Goal: Task Accomplishment & Management: Manage account settings

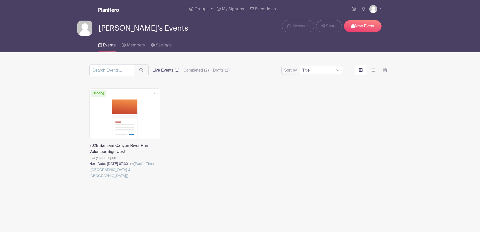
click at [89, 179] on link at bounding box center [89, 179] width 0 height 0
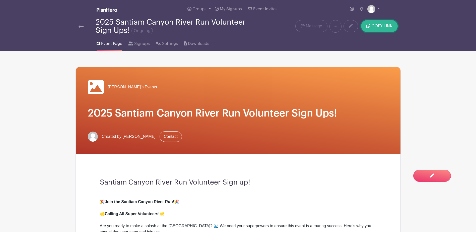
click at [372, 26] on span "COPY LINK" at bounding box center [382, 26] width 21 height 4
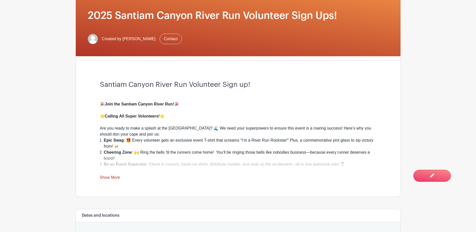
scroll to position [100, 0]
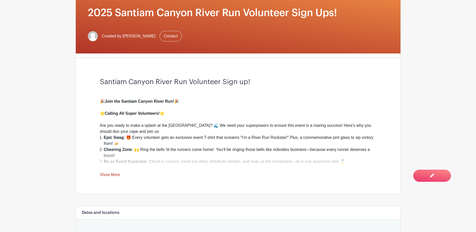
click at [112, 174] on link "Show More" at bounding box center [110, 175] width 20 height 6
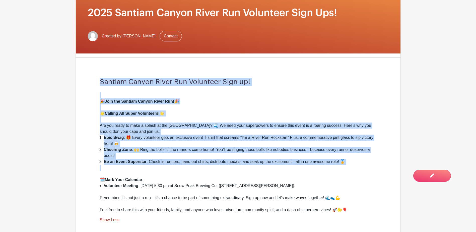
drag, startPoint x: 97, startPoint y: 81, endPoint x: 348, endPoint y: 166, distance: 264.8
click at [348, 166] on div "Santiam Canyon River Run Volunteer Sign up! 🎉 Join the Santiam Canyon River Run…" at bounding box center [238, 150] width 301 height 177
copy div "Santiam Canyon River Run Volunteer Sign up! 🎉 Join the Santiam Canyon River Run…"
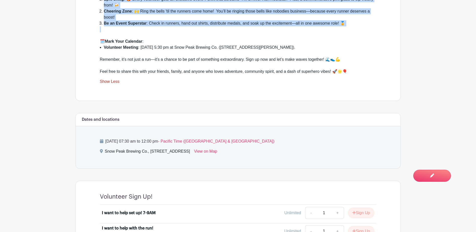
scroll to position [251, 0]
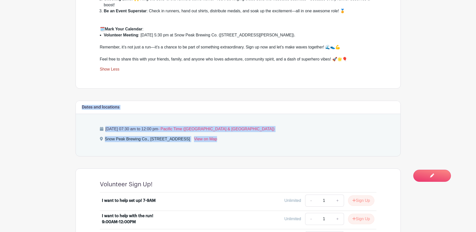
drag, startPoint x: 75, startPoint y: 112, endPoint x: 280, endPoint y: 146, distance: 207.5
click at [280, 146] on div "Melinda's Events 2025 Santiam Canyon River Run Volunteer Sign Ups! Created by M…" at bounding box center [238, 78] width 331 height 556
copy div "Dates and locations Saturday, September 27, 2025 at 07:30 am to 12:00 pm - Paci…"
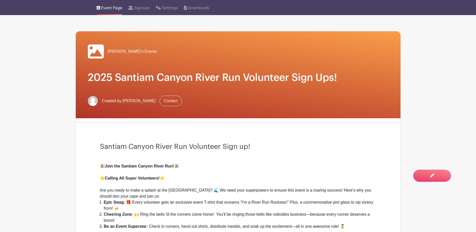
scroll to position [0, 0]
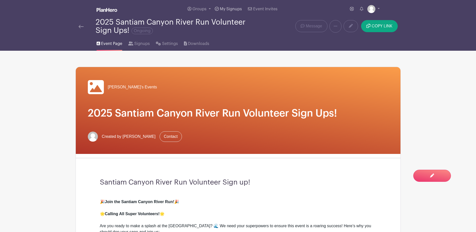
click at [236, 8] on span "My Signups" at bounding box center [231, 9] width 22 height 4
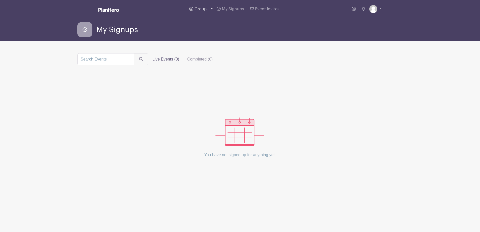
click at [207, 9] on span "Groups" at bounding box center [201, 9] width 14 height 4
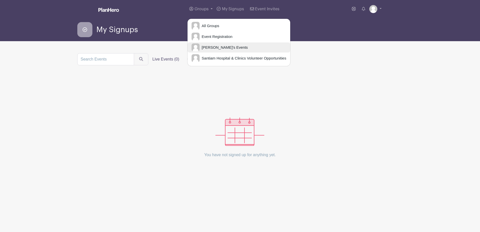
click at [215, 47] on span "[PERSON_NAME]'s Events" at bounding box center [224, 48] width 48 height 6
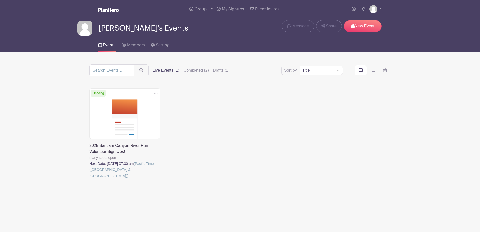
click at [89, 179] on link at bounding box center [89, 179] width 0 height 0
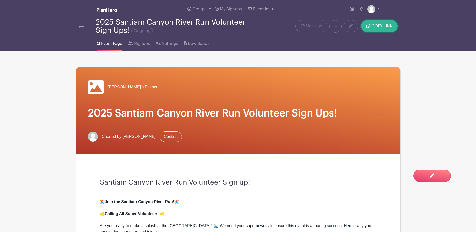
click at [371, 28] on button "COPY LINK" at bounding box center [379, 26] width 36 height 12
click at [230, 9] on span "My Signups" at bounding box center [231, 9] width 22 height 4
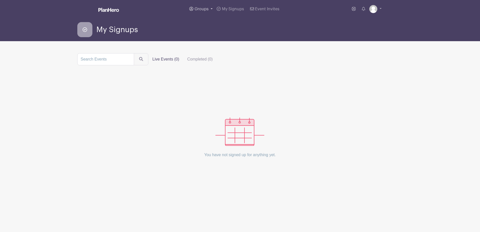
click at [206, 9] on span "Groups" at bounding box center [201, 9] width 14 height 4
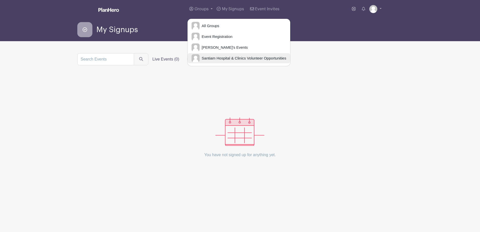
click at [207, 58] on span "Santiam Hospital & Clinics Volunteer Opportunities" at bounding box center [243, 58] width 87 height 6
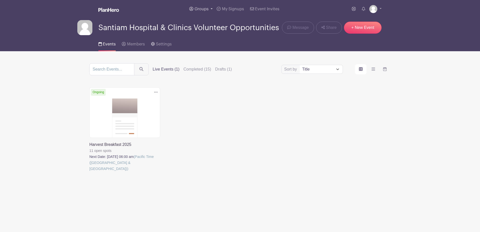
click at [204, 9] on span "Groups" at bounding box center [201, 9] width 14 height 4
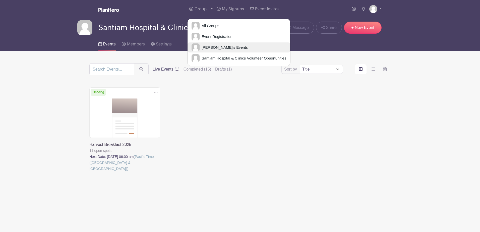
click at [204, 47] on span "[PERSON_NAME]'s Events" at bounding box center [224, 48] width 48 height 6
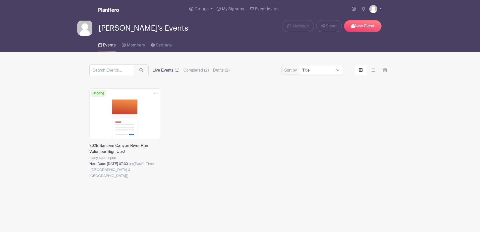
click at [157, 94] on icon at bounding box center [156, 93] width 4 height 4
click at [89, 179] on link at bounding box center [89, 179] width 0 height 0
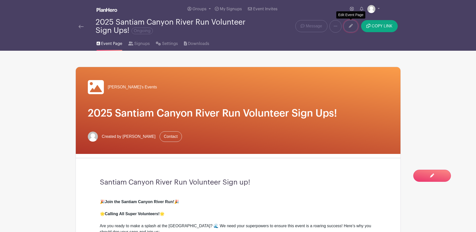
click at [347, 26] on link at bounding box center [351, 26] width 15 height 12
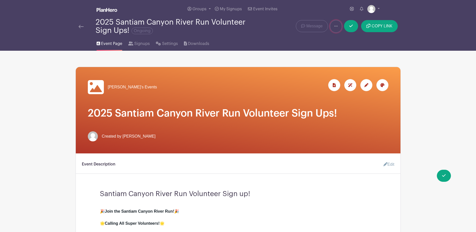
click at [337, 23] on link at bounding box center [336, 26] width 12 height 13
click at [406, 45] on nav "Groups All Groups Event Registration Melinda's Events Santiam Hospital & Clinic…" at bounding box center [238, 25] width 476 height 51
click at [366, 85] on icon at bounding box center [366, 85] width 4 height 4
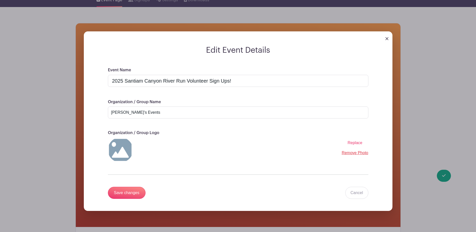
scroll to position [75, 0]
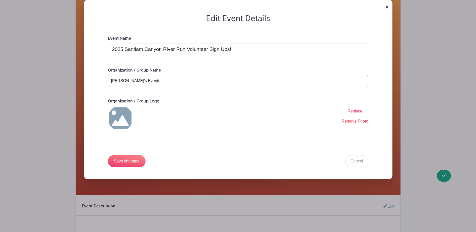
click at [172, 78] on input "[PERSON_NAME]'s Events" at bounding box center [238, 81] width 260 height 12
click at [359, 111] on span "Replace" at bounding box center [355, 111] width 15 height 4
click at [0, 0] on input "Replace" at bounding box center [0, 0] width 0 height 0
click at [125, 158] on input "Save changes" at bounding box center [127, 161] width 38 height 12
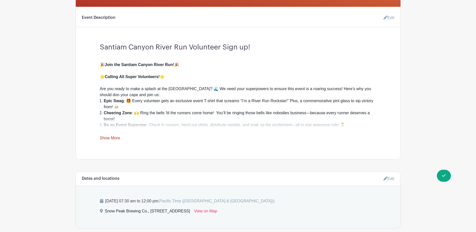
scroll to position [141, 0]
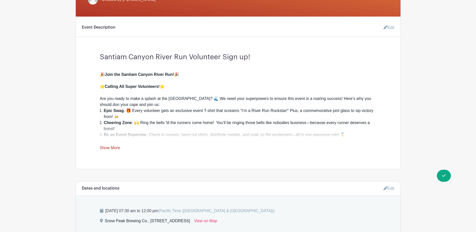
drag, startPoint x: 114, startPoint y: 148, endPoint x: 121, endPoint y: 149, distance: 6.6
click at [114, 148] on link "Show More" at bounding box center [110, 149] width 20 height 6
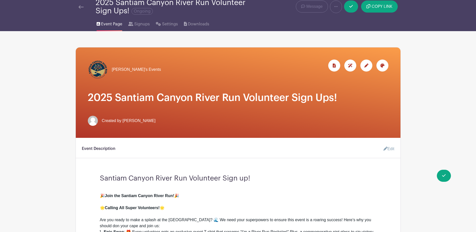
scroll to position [0, 0]
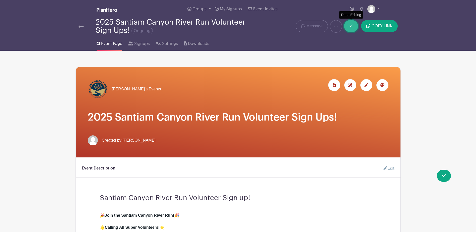
click at [352, 29] on link at bounding box center [351, 26] width 14 height 12
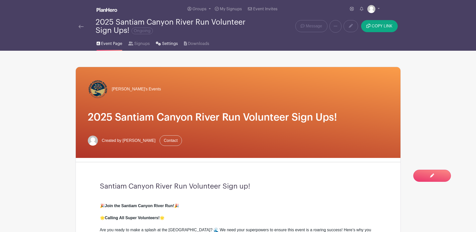
click at [163, 42] on span "Settings" at bounding box center [170, 44] width 16 height 6
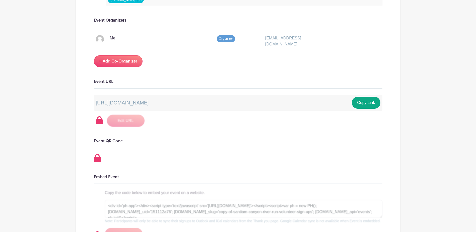
scroll to position [301, 0]
click at [149, 103] on p "https://schedule.planhero.com/events/151112a76/copy-of-santiam-canyon-river-run…" at bounding box center [122, 103] width 53 height 8
click at [149, 102] on p "https://schedule.planhero.com/events/151112a76/copy-of-santiam-canyon-river-run…" at bounding box center [122, 103] width 53 height 8
click at [100, 119] on icon at bounding box center [99, 120] width 7 height 8
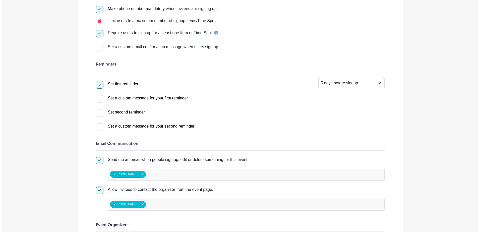
scroll to position [0, 0]
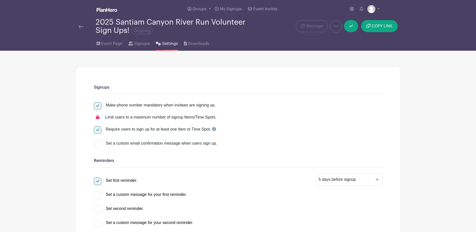
click at [82, 24] on link at bounding box center [81, 26] width 5 height 6
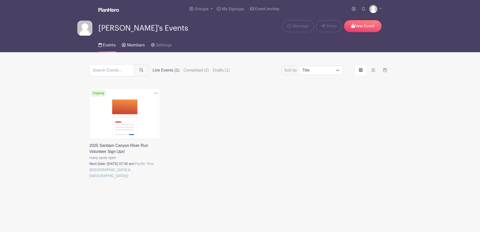
click at [131, 46] on span "Members" at bounding box center [136, 45] width 18 height 4
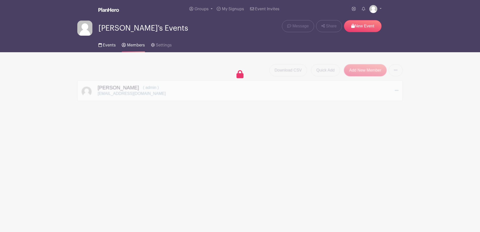
click at [102, 48] on link "Events" at bounding box center [106, 44] width 17 height 16
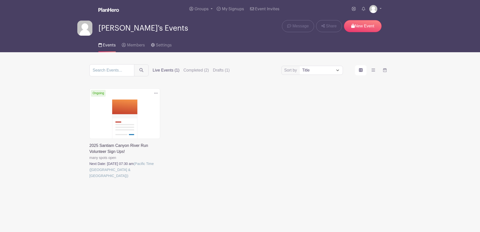
click at [89, 179] on link at bounding box center [89, 179] width 0 height 0
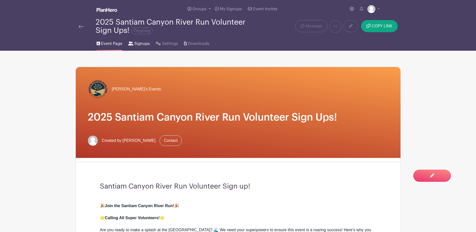
click at [142, 47] on link "Signups" at bounding box center [139, 43] width 22 height 16
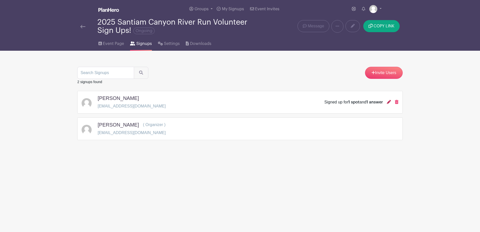
click at [389, 102] on icon at bounding box center [389, 102] width 4 height 4
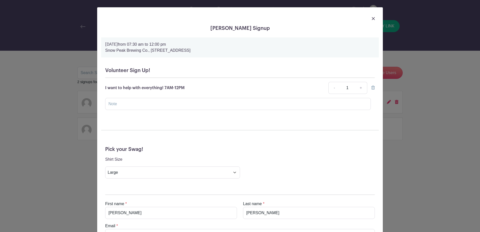
click at [372, 18] on img at bounding box center [373, 18] width 3 height 3
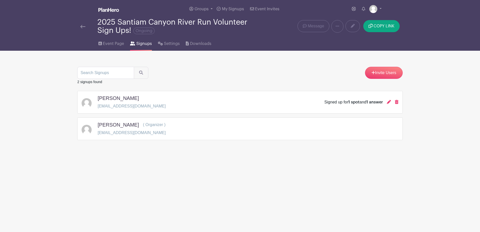
click at [381, 171] on html "Loading... Groups All Groups Event Registration Melinda's Events Santiam Hospit…" at bounding box center [240, 85] width 480 height 171
